Goal: Task Accomplishment & Management: Use online tool/utility

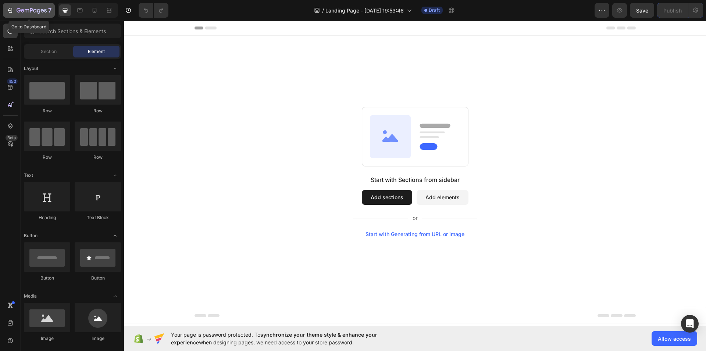
click at [18, 10] on icon "button" at bounding box center [32, 11] width 30 height 6
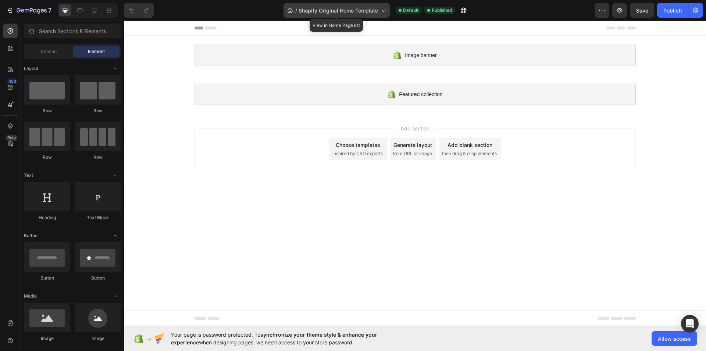
click at [311, 15] on div "/ Shopify Original Home Template" at bounding box center [337, 10] width 106 height 15
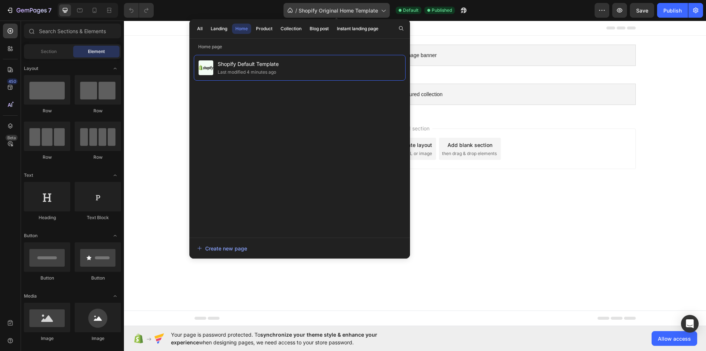
click at [296, 8] on span "/" at bounding box center [296, 11] width 2 height 8
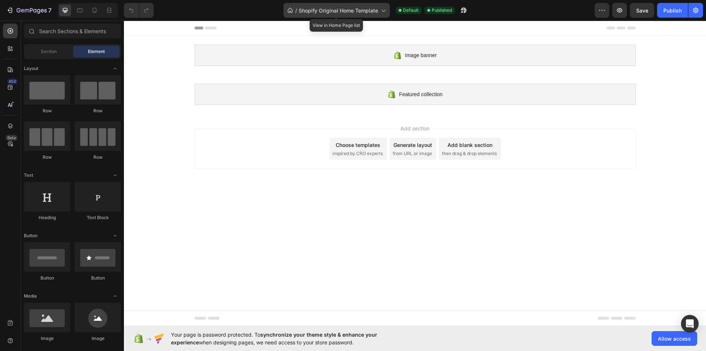
click at [381, 11] on icon at bounding box center [383, 10] width 7 height 7
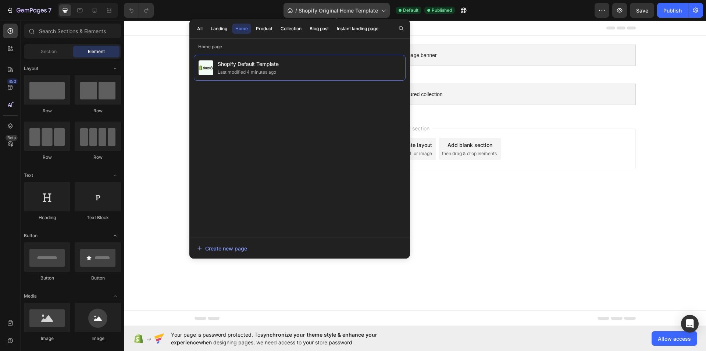
click at [381, 11] on icon at bounding box center [383, 10] width 7 height 7
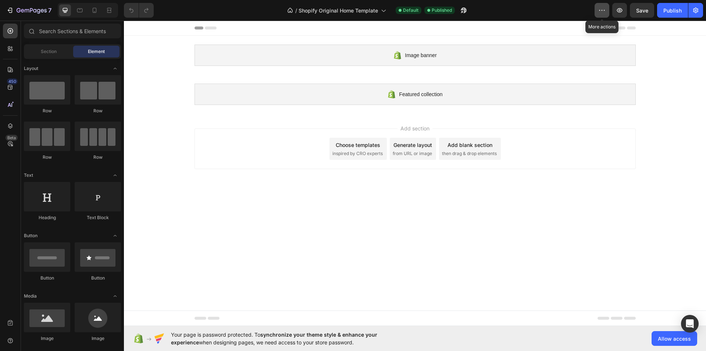
click at [601, 8] on icon "button" at bounding box center [601, 10] width 7 height 7
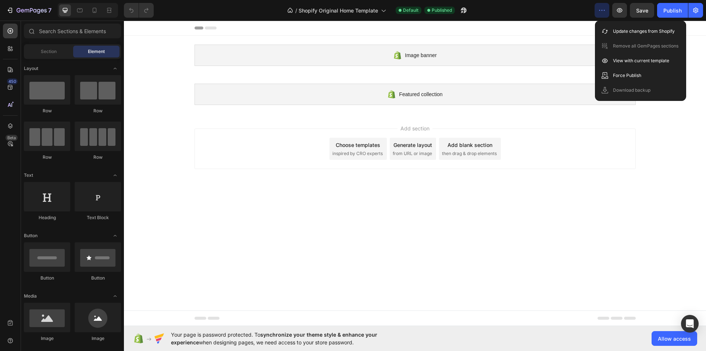
click at [601, 8] on icon "button" at bounding box center [601, 10] width 7 height 7
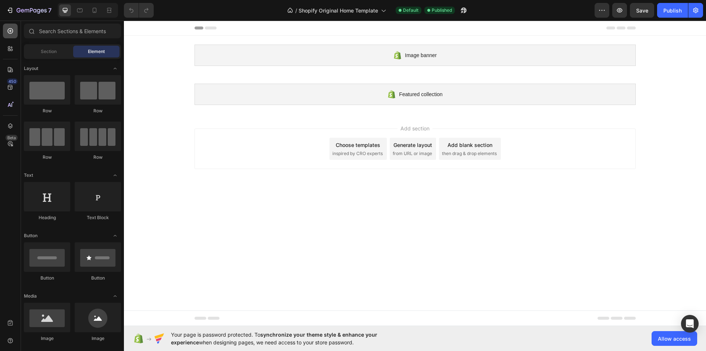
click at [9, 30] on icon at bounding box center [10, 30] width 7 height 7
click at [45, 13] on icon "button" at bounding box center [32, 11] width 30 height 6
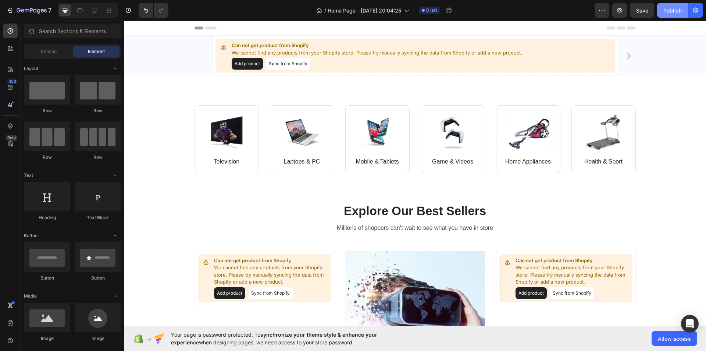
click at [673, 8] on div "Publish" at bounding box center [673, 11] width 18 height 8
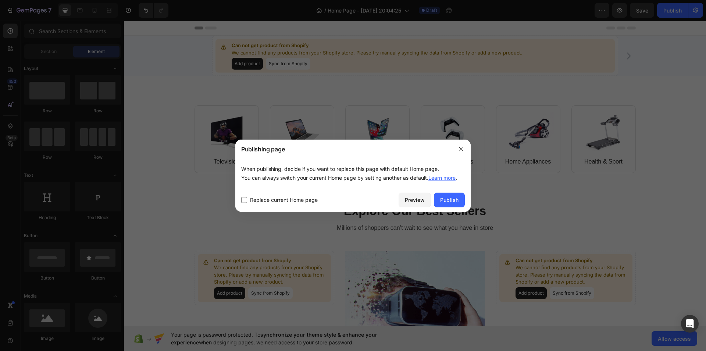
click at [247, 199] on input "checkbox" at bounding box center [244, 200] width 6 height 6
checkbox input "true"
click at [456, 199] on div "Publish" at bounding box center [449, 200] width 18 height 8
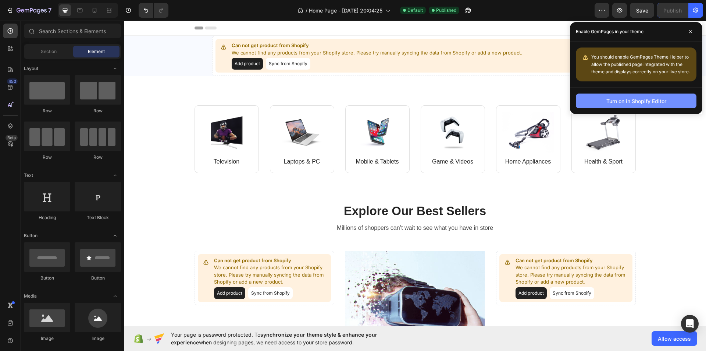
click at [624, 100] on div "Turn on in Shopify Editor" at bounding box center [636, 101] width 60 height 8
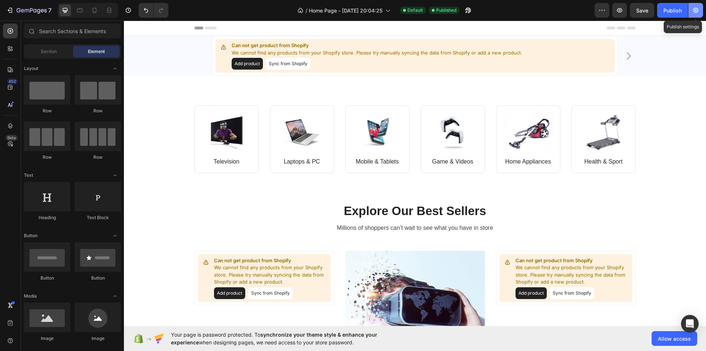
click at [694, 8] on icon "button" at bounding box center [695, 10] width 7 height 7
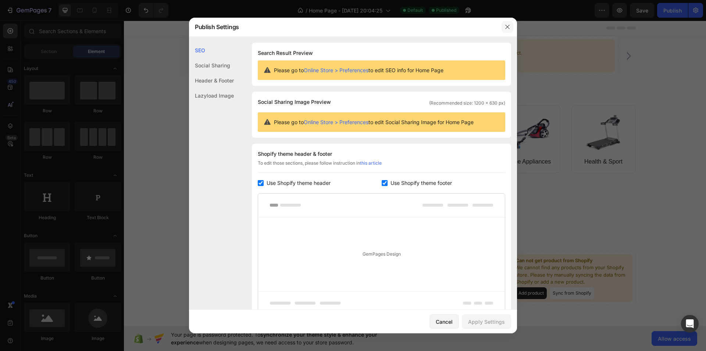
click at [506, 26] on icon "button" at bounding box center [508, 27] width 6 height 6
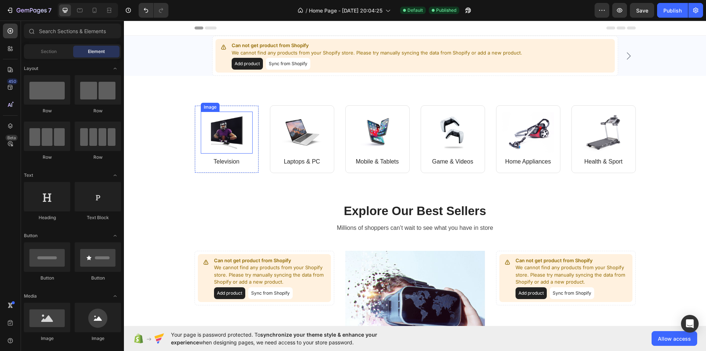
click at [245, 140] on img at bounding box center [227, 132] width 52 height 42
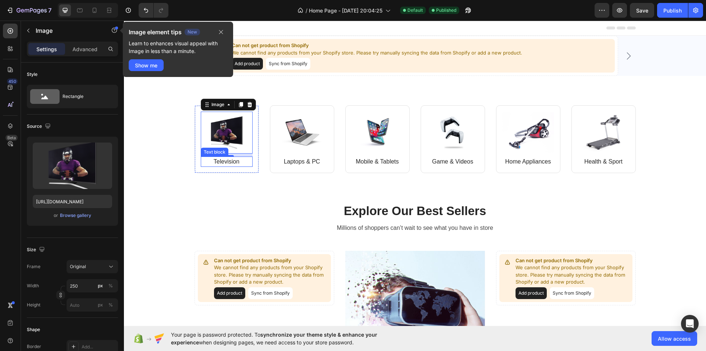
click at [220, 163] on p "Television" at bounding box center [227, 161] width 50 height 9
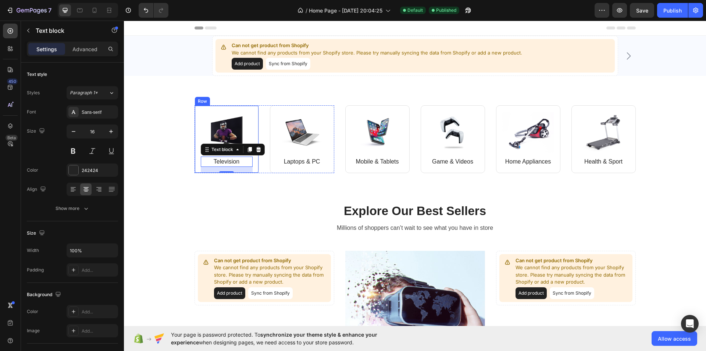
click at [220, 111] on div "Image Television Text block 16 Row" at bounding box center [227, 139] width 64 height 68
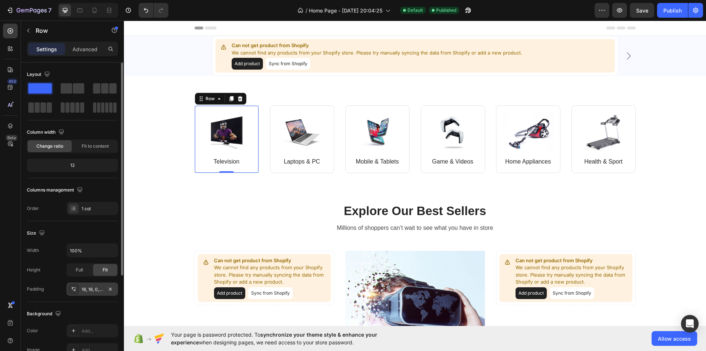
click at [94, 286] on div "16, 16, 0, 16" at bounding box center [92, 289] width 21 height 7
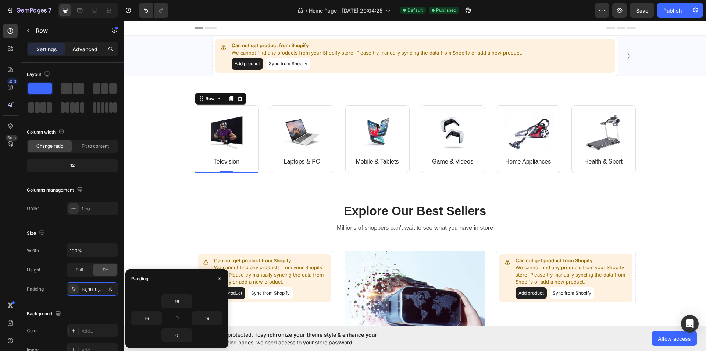
click at [90, 46] on p "Advanced" at bounding box center [84, 49] width 25 height 8
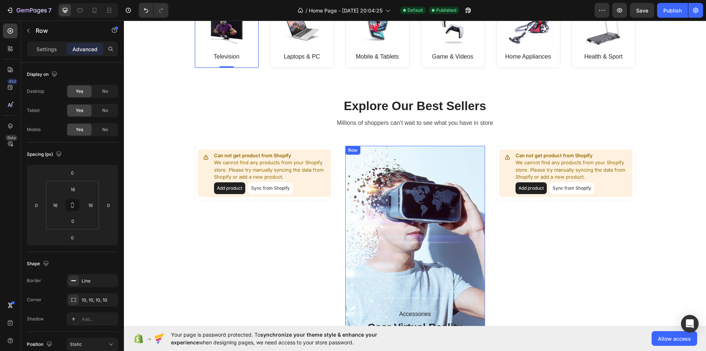
scroll to position [110, 0]
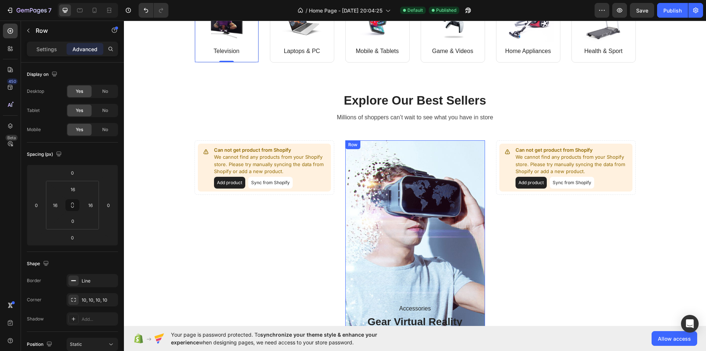
click at [371, 198] on div "Accessories Text block Gear Virtual Reality Sale Up To 50% Heading SHOP NOW But…" at bounding box center [415, 252] width 140 height 224
click at [402, 198] on div "Accessories Text block Gear Virtual Reality Sale Up To 50% Heading SHOP NOW But…" at bounding box center [415, 252] width 140 height 224
click at [57, 48] on div "Settings" at bounding box center [46, 49] width 37 height 12
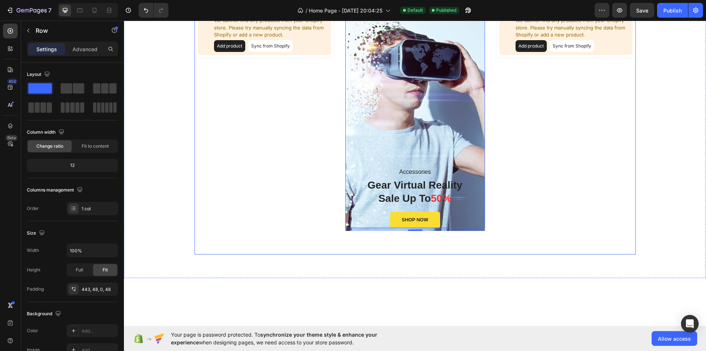
scroll to position [147, 0]
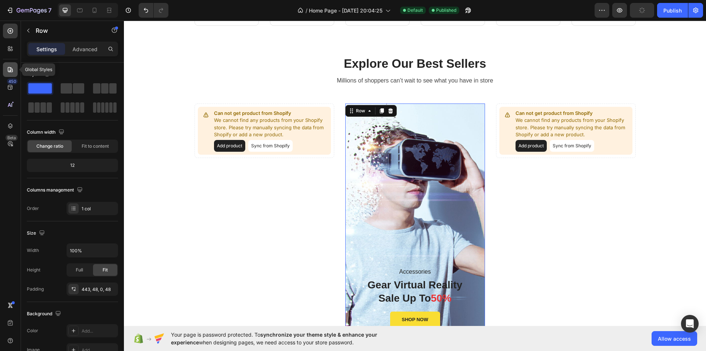
click at [11, 70] on icon at bounding box center [10, 69] width 5 height 5
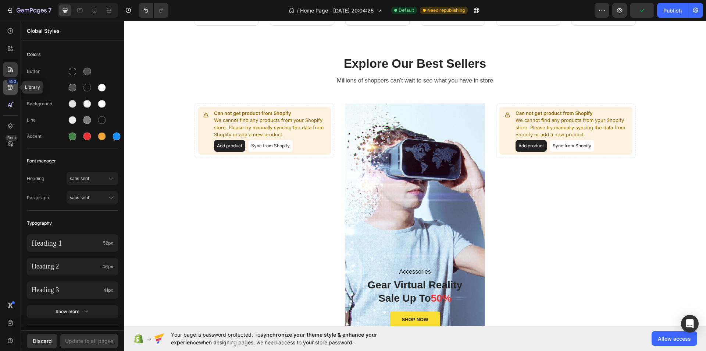
click at [13, 87] on icon at bounding box center [10, 86] width 7 height 7
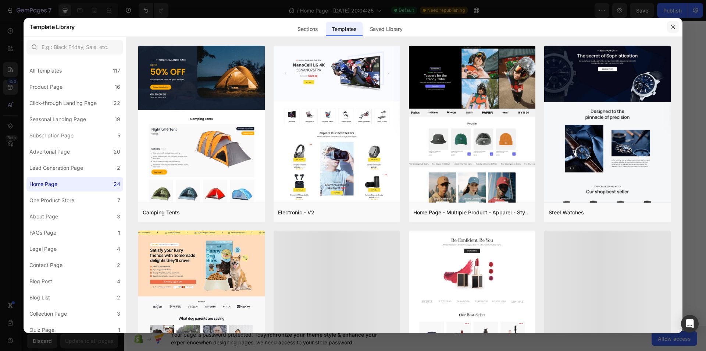
click at [672, 30] on icon "button" at bounding box center [673, 27] width 6 height 6
